Goal: Find specific page/section: Find specific page/section

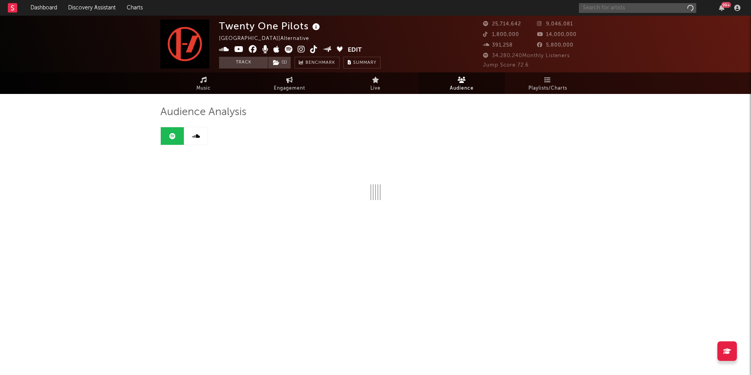
click at [597, 7] on input "text" at bounding box center [637, 8] width 117 height 10
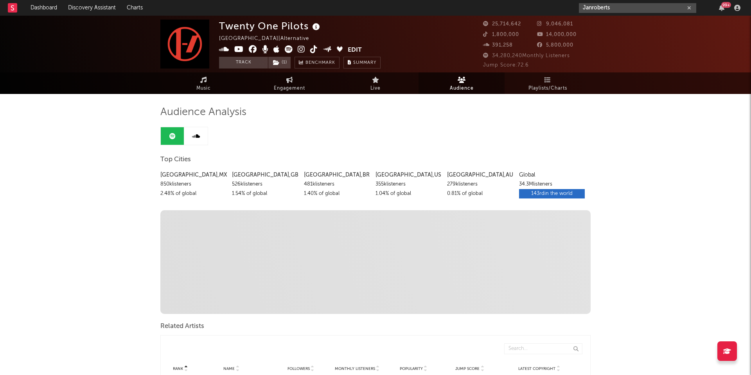
click at [592, 9] on input "Janroberts" at bounding box center [637, 8] width 117 height 10
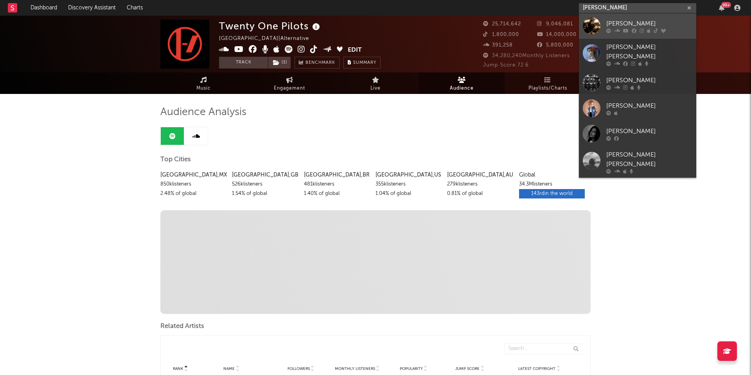
type input "[PERSON_NAME]"
click at [629, 25] on div "[PERSON_NAME]" at bounding box center [649, 23] width 86 height 9
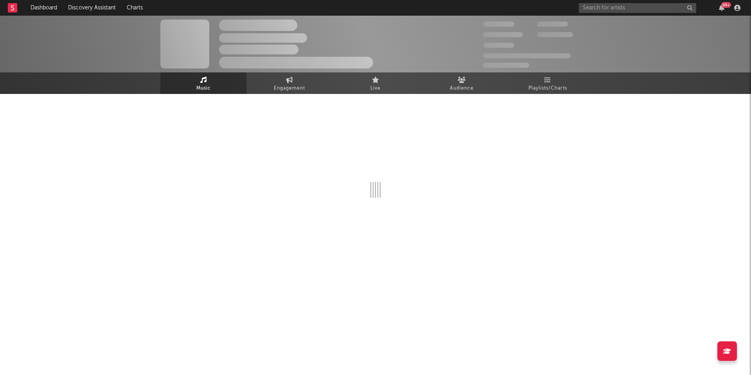
select select "6m"
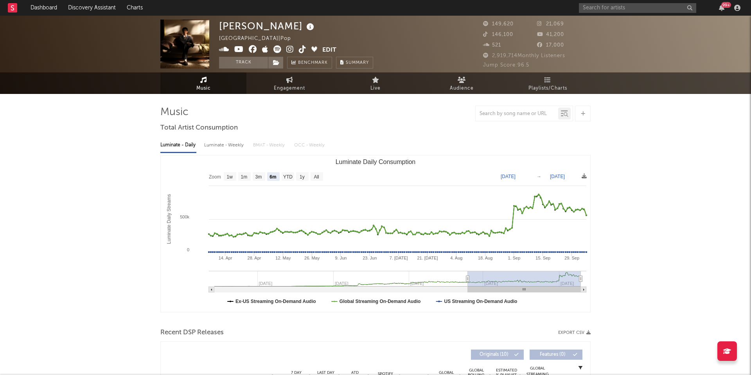
click at [329, 47] on button "Edit" at bounding box center [329, 50] width 14 height 10
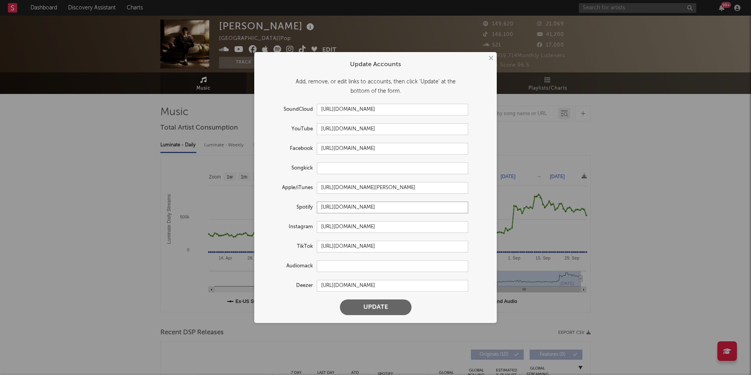
scroll to position [0, 0]
drag, startPoint x: 320, startPoint y: 207, endPoint x: 483, endPoint y: 213, distance: 163.6
click at [483, 213] on div "Spotify [URL][DOMAIN_NAME]" at bounding box center [375, 207] width 227 height 12
drag, startPoint x: 320, startPoint y: 187, endPoint x: 475, endPoint y: 189, distance: 155.3
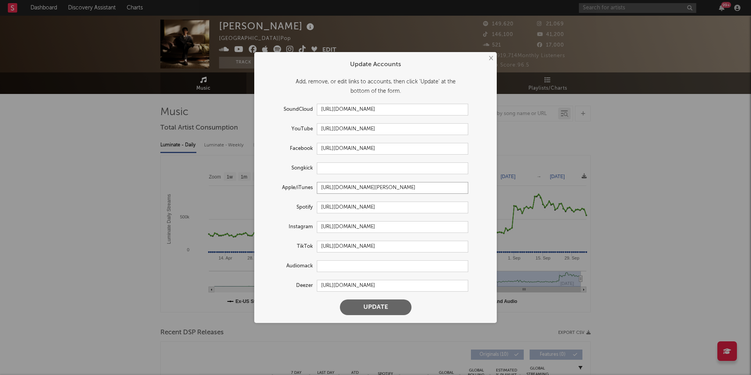
click at [475, 189] on div "Apple/iTunes [URL][DOMAIN_NAME][PERSON_NAME]" at bounding box center [375, 188] width 227 height 12
